Goal: Find contact information: Find contact information

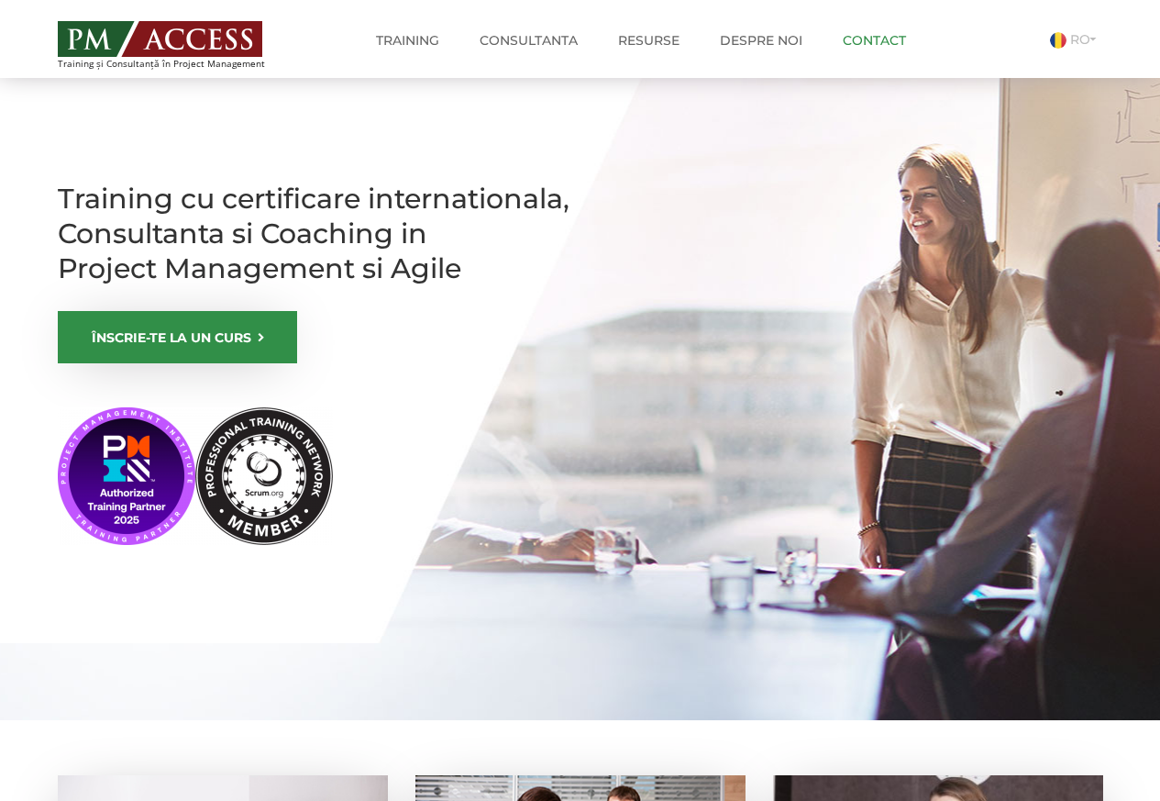
click at [863, 39] on link "Contact" at bounding box center [874, 40] width 91 height 37
